Goal: Transaction & Acquisition: Purchase product/service

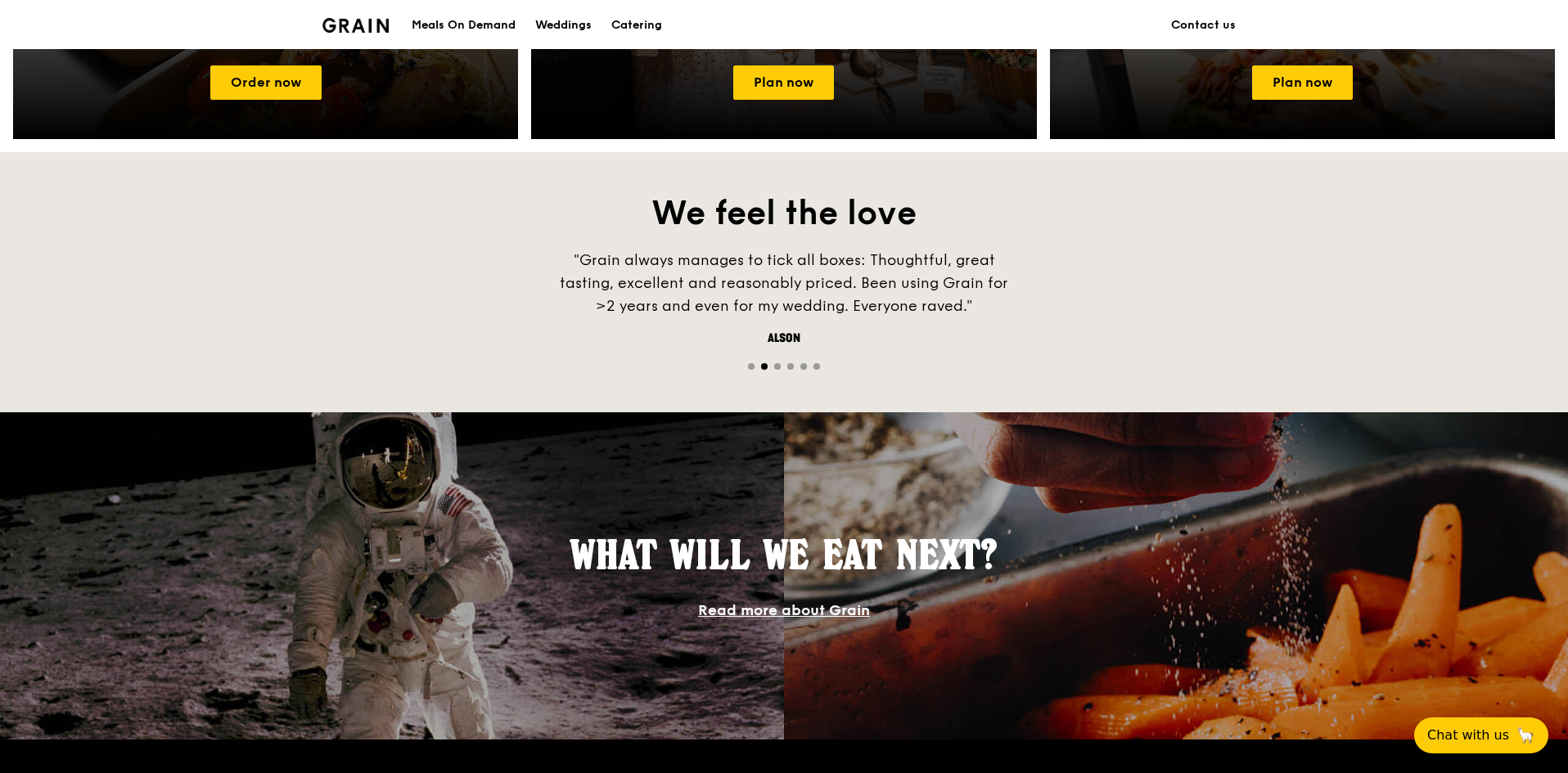
scroll to position [689, 0]
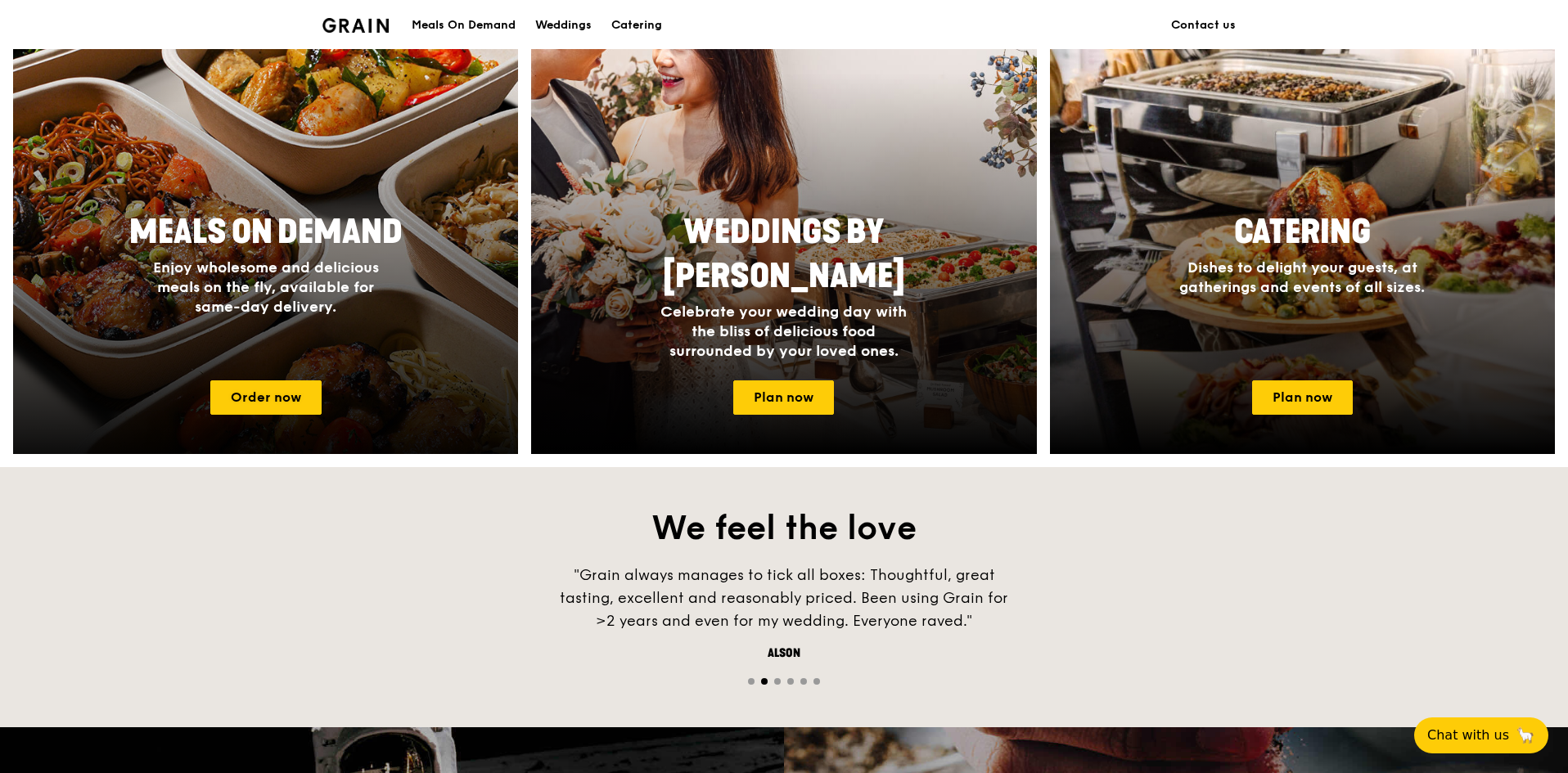
click at [282, 332] on div "Meals On Demand Enjoy wholesome and delicious meals on the fly, available for s…" at bounding box center [266, 284] width 505 height 163
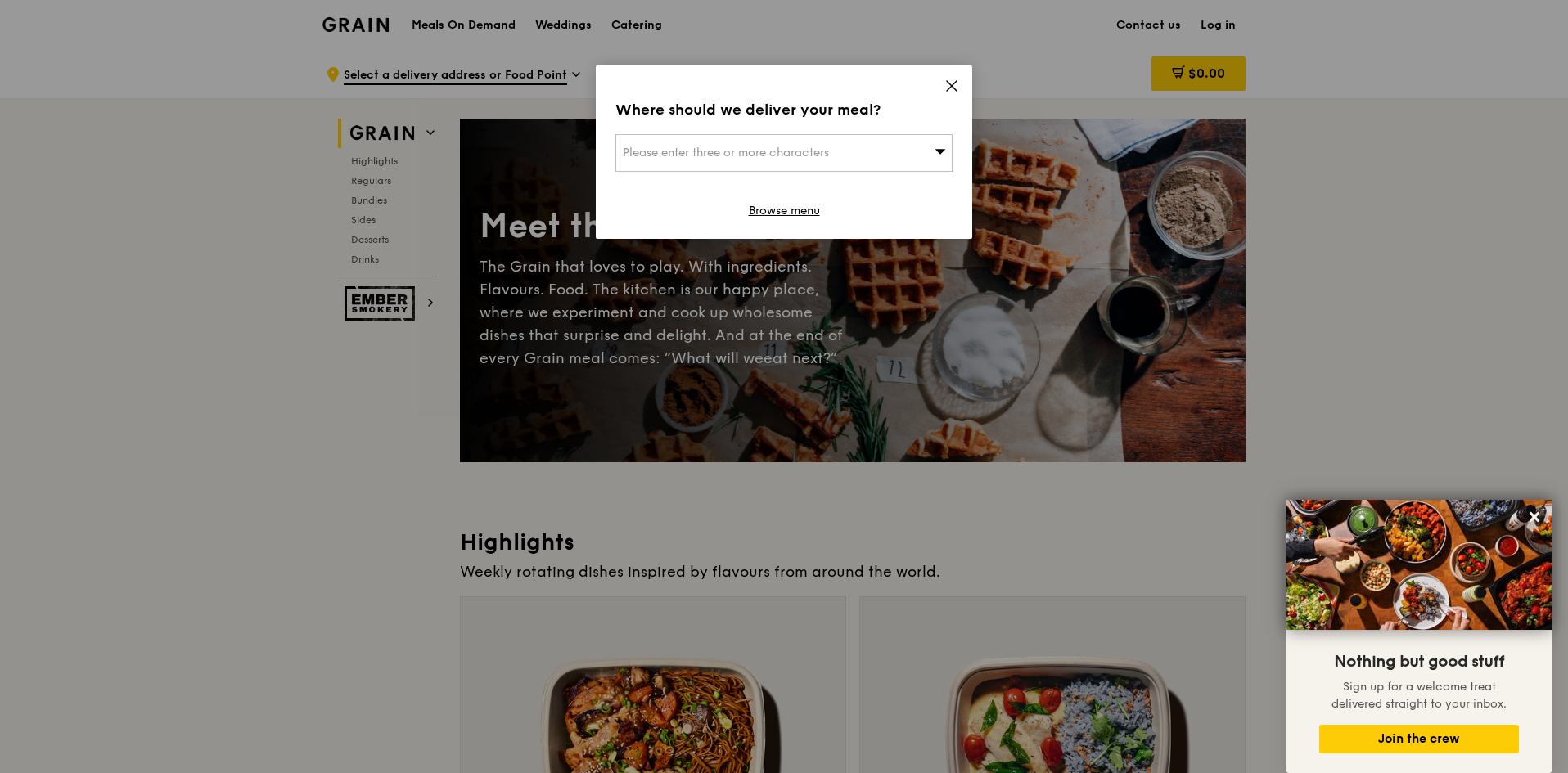
click at [843, 161] on div "Please enter three or more characters" at bounding box center [784, 152] width 337 height 37
click at [956, 80] on icon at bounding box center [952, 86] width 15 height 15
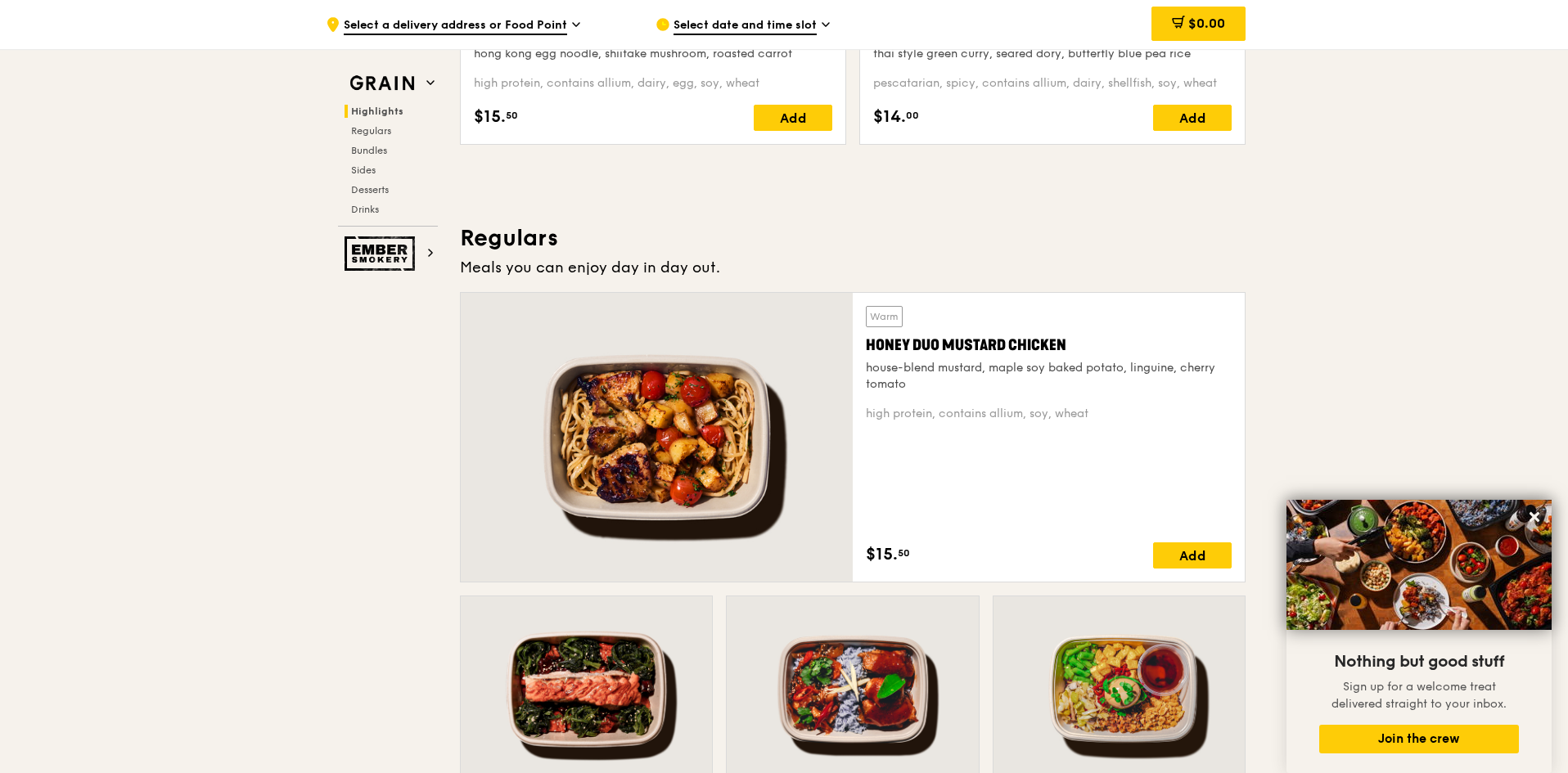
scroll to position [1227, 0]
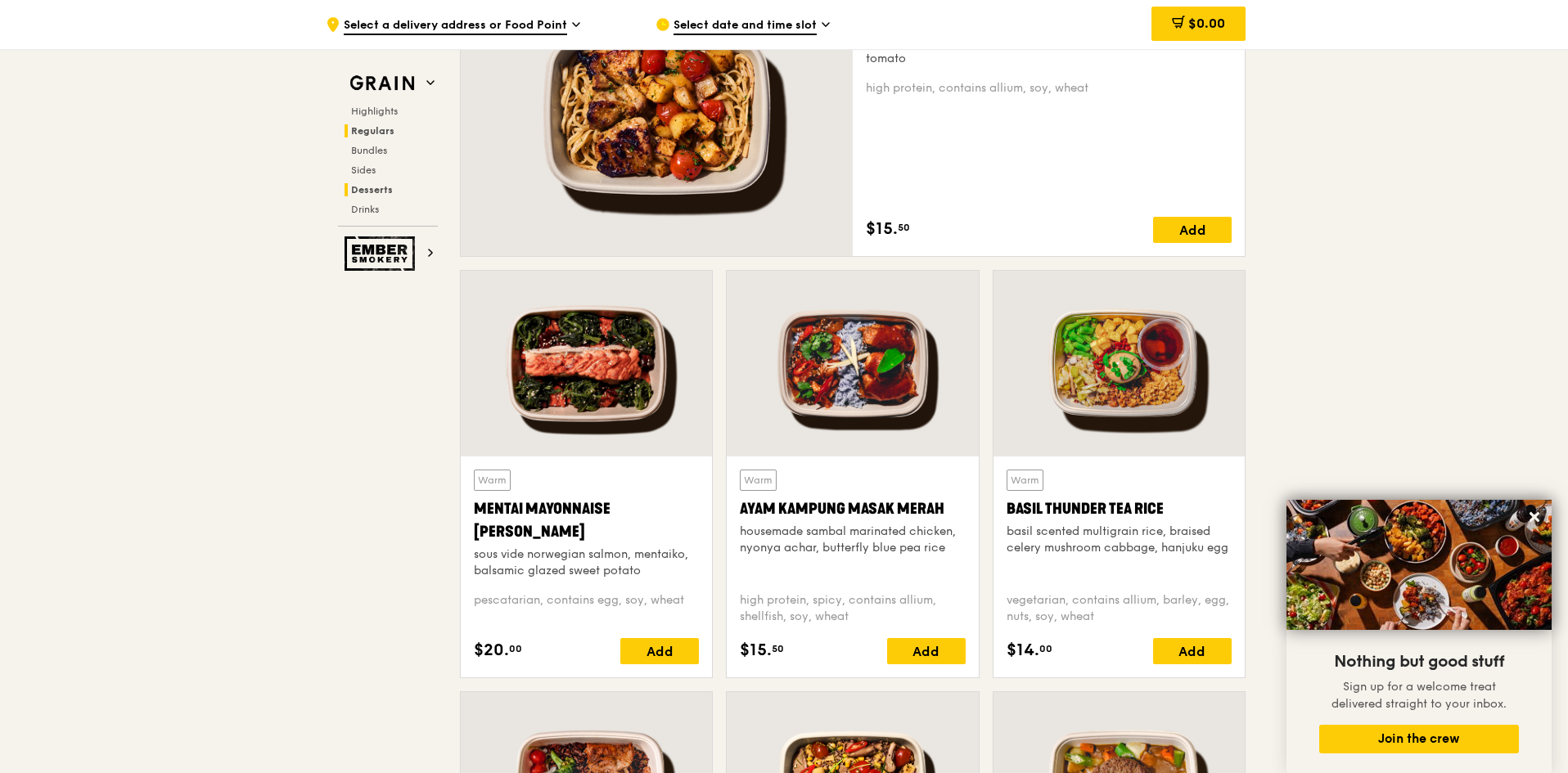
click at [378, 193] on span "Desserts" at bounding box center [372, 189] width 42 height 12
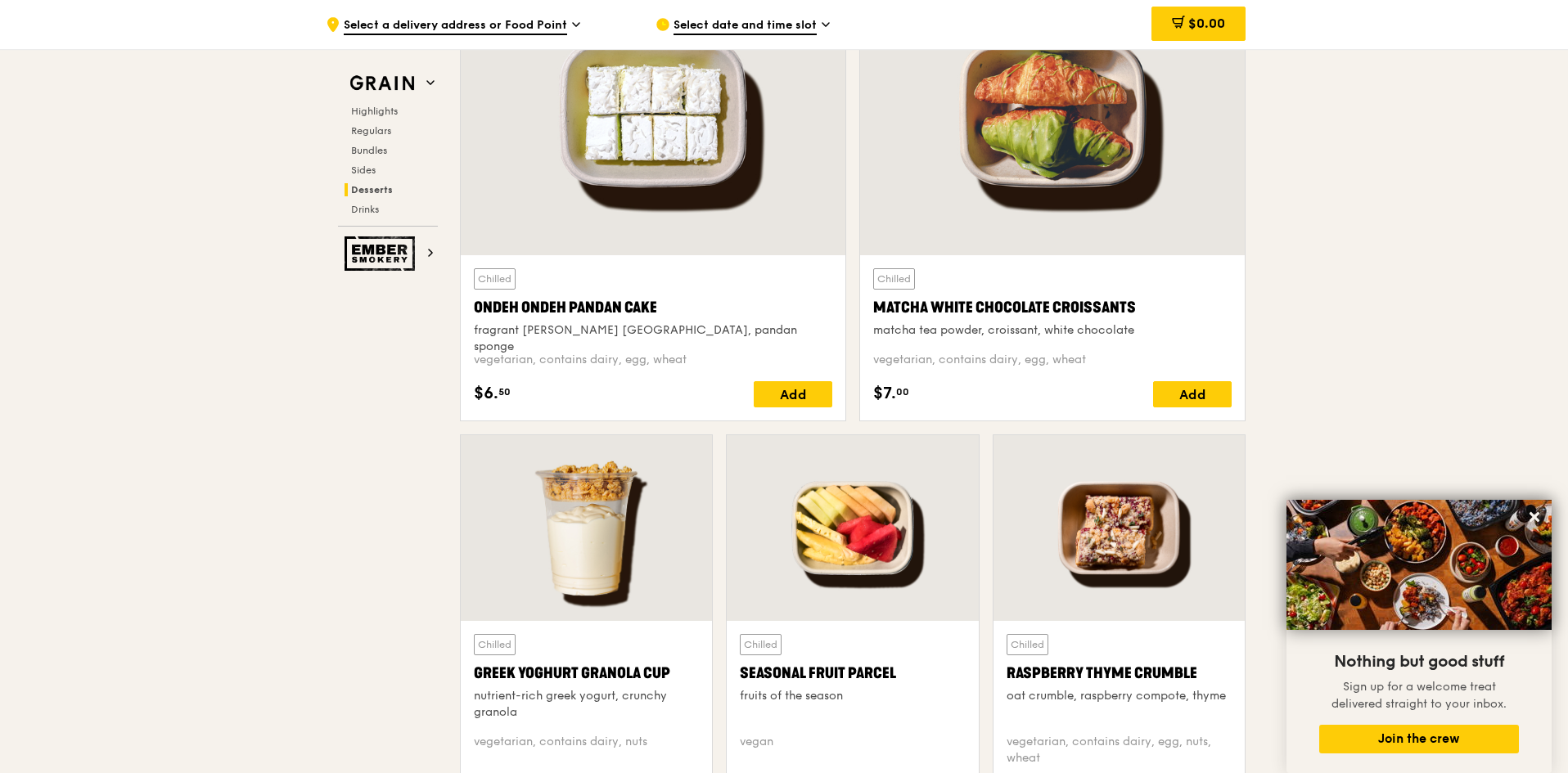
scroll to position [4974, 0]
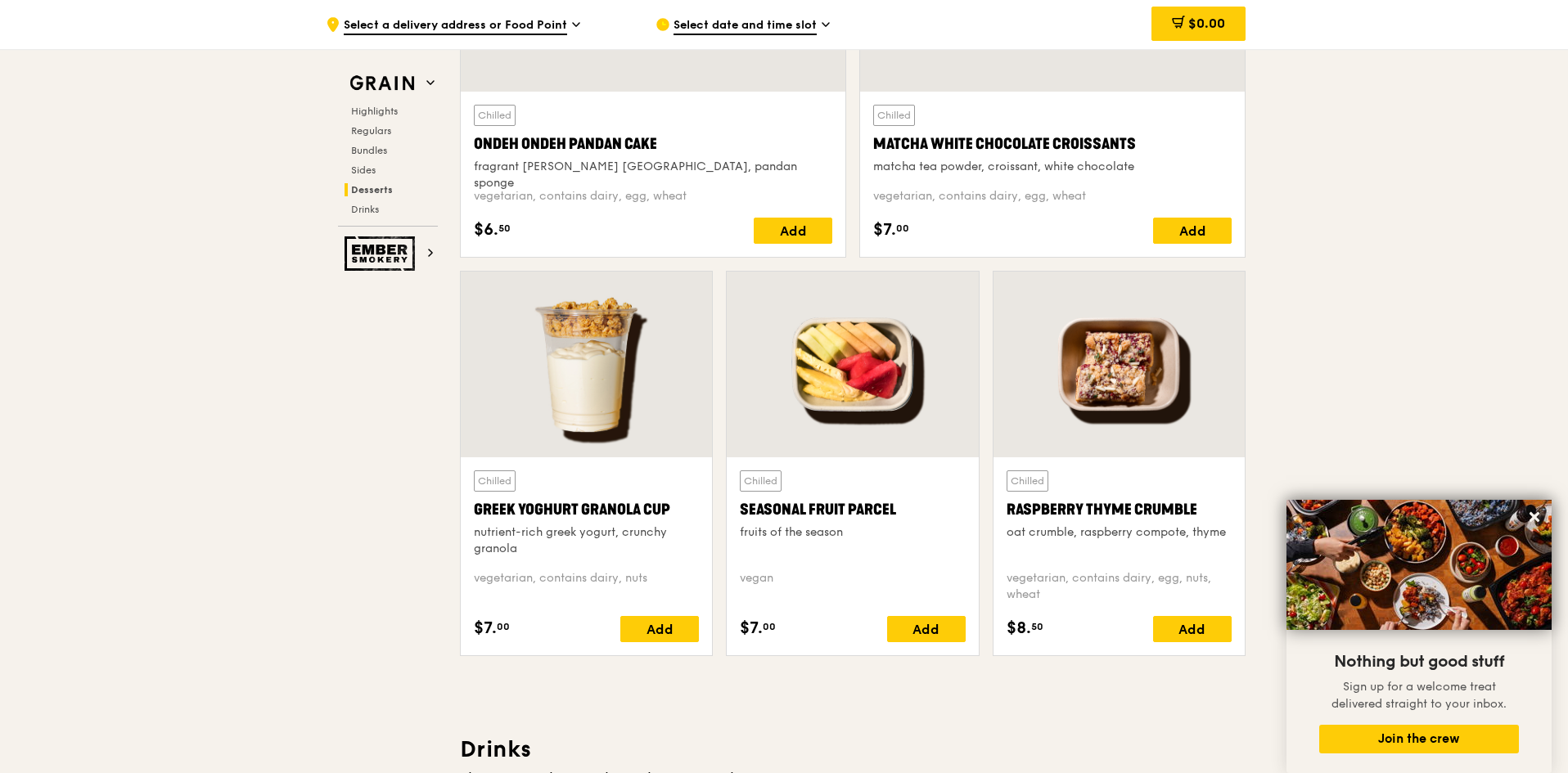
click at [865, 375] on div at bounding box center [853, 365] width 252 height 185
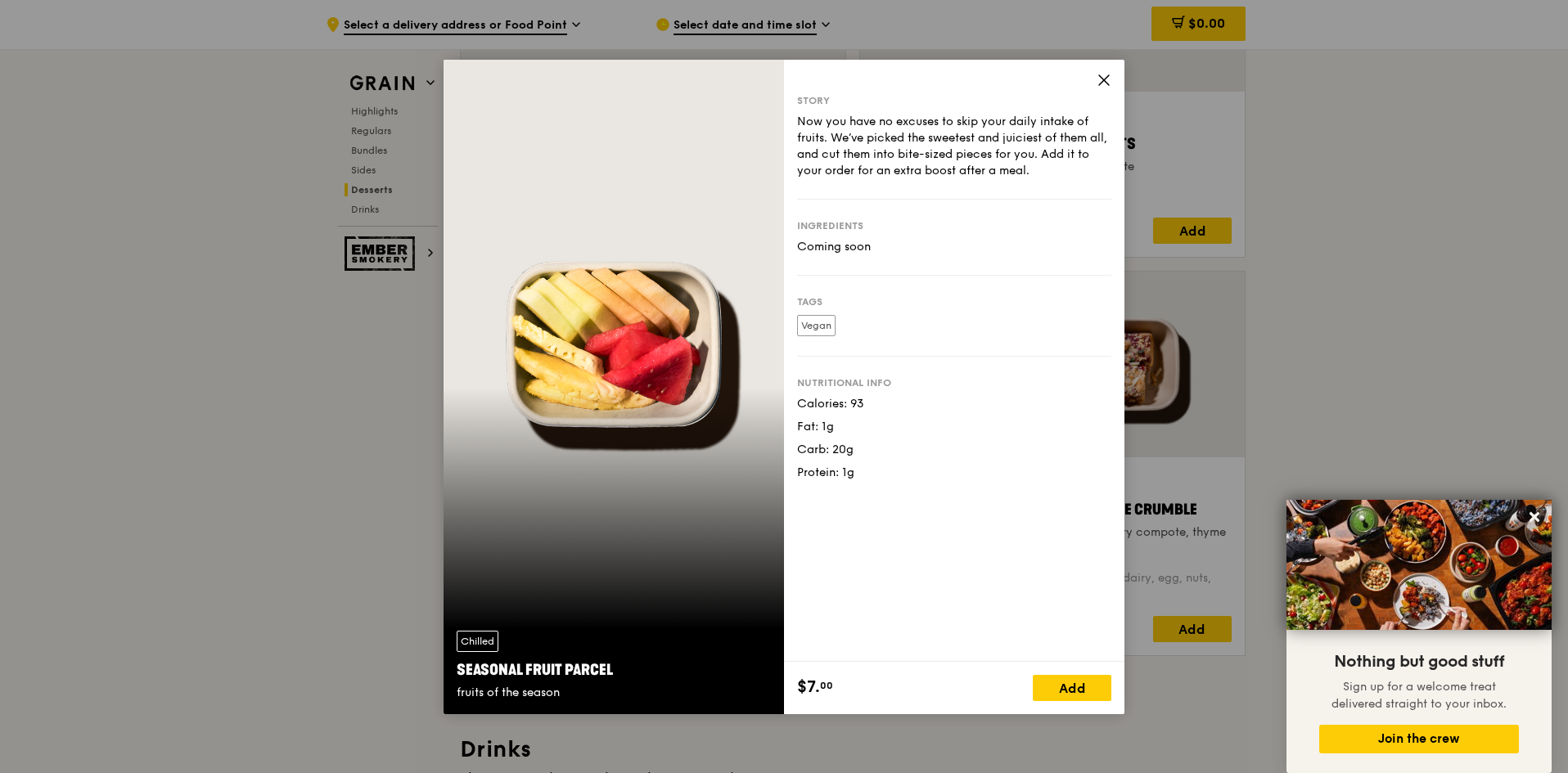
click at [1098, 80] on icon at bounding box center [1103, 80] width 15 height 15
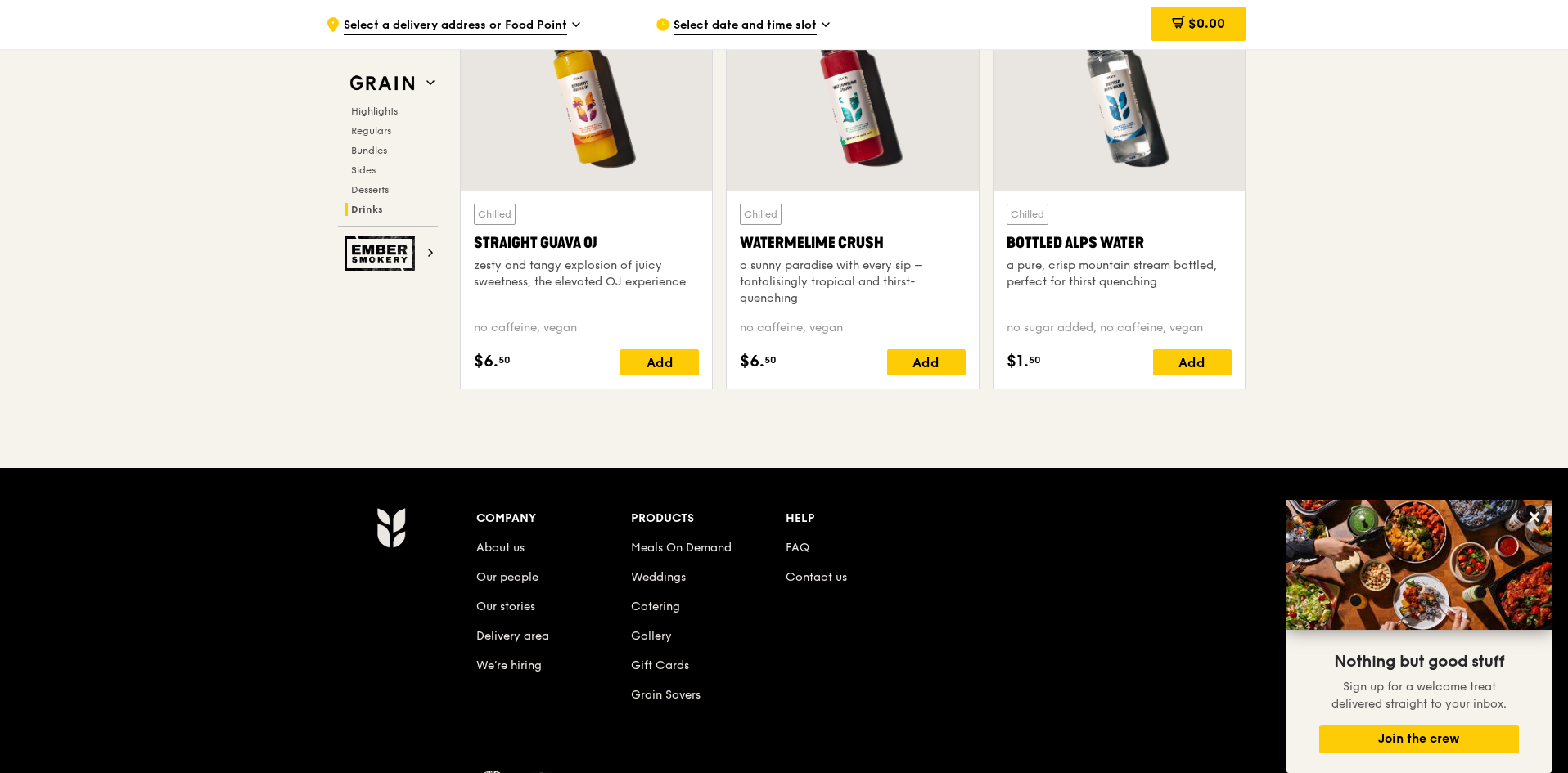
scroll to position [6687, 0]
